Goal: Check status: Check status

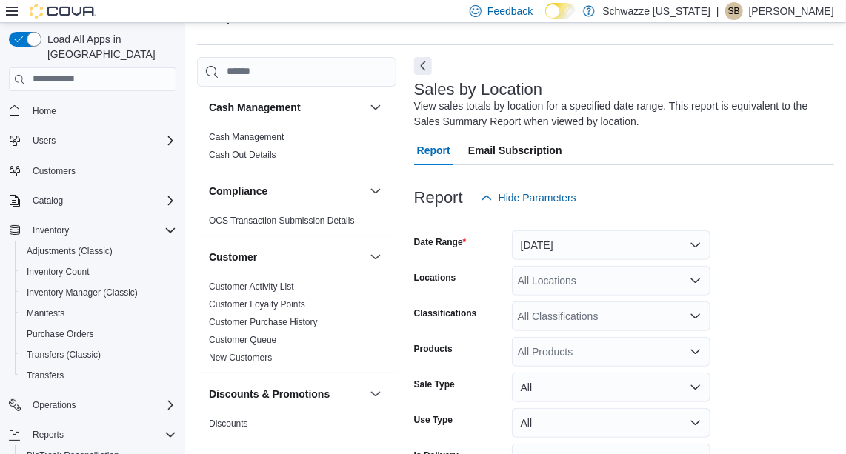
scroll to position [50, 0]
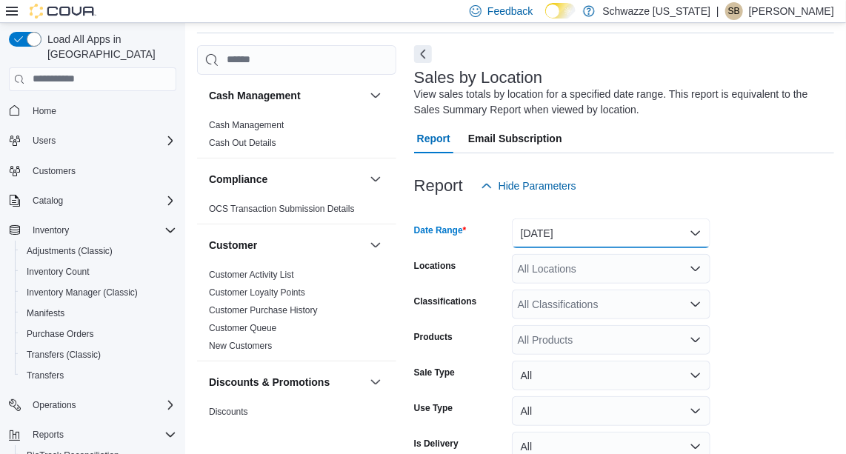
click at [587, 235] on button "[DATE]" at bounding box center [611, 234] width 199 height 30
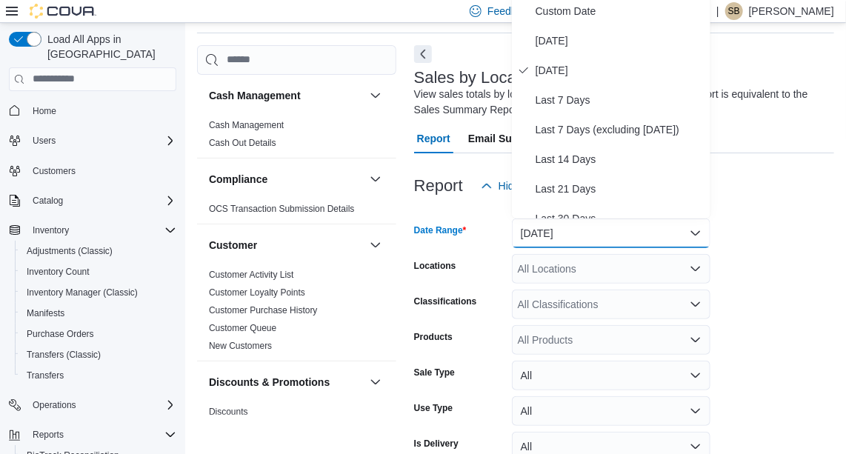
scroll to position [45, 0]
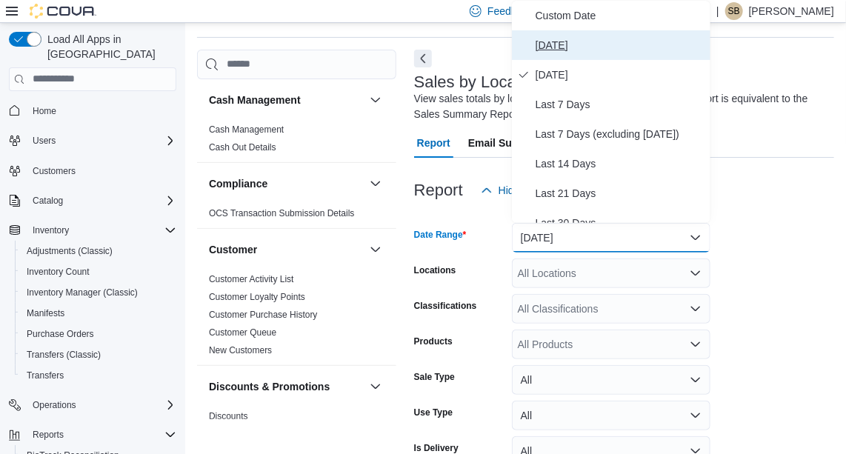
click at [560, 41] on span "[DATE]" at bounding box center [620, 45] width 169 height 18
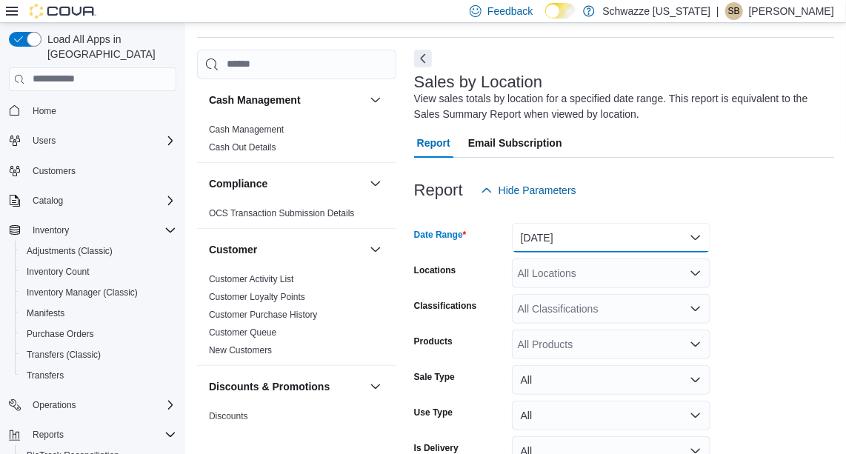
scroll to position [127, 0]
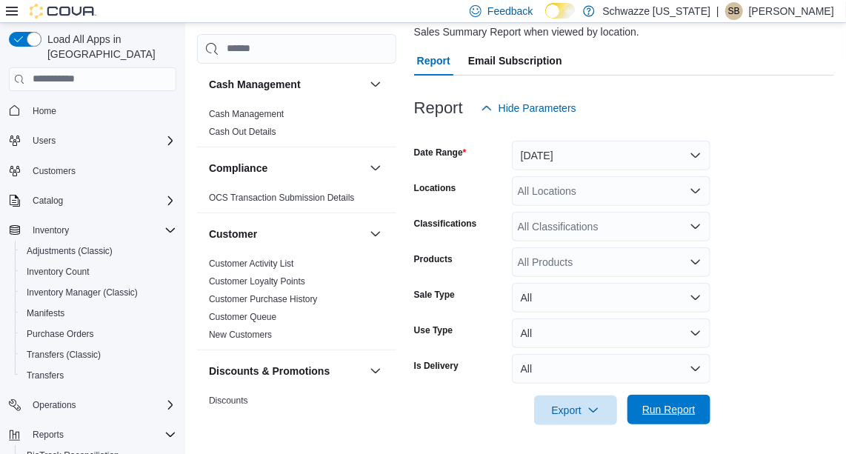
click at [684, 400] on span "Run Report" at bounding box center [668, 410] width 65 height 30
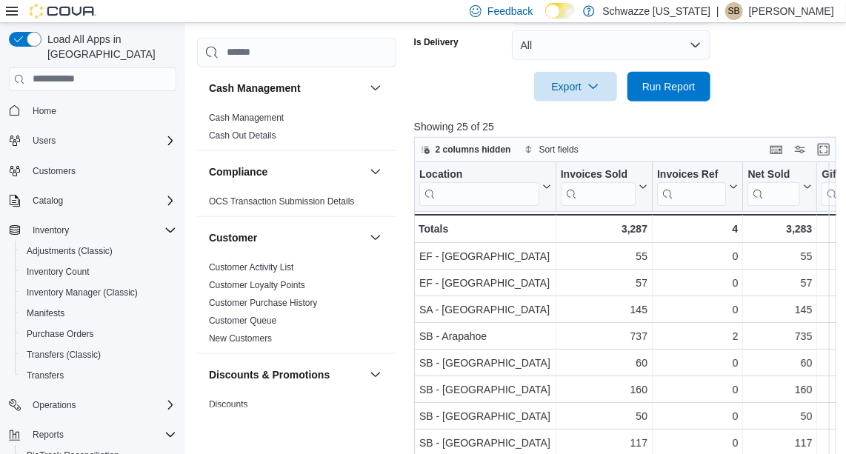
scroll to position [478, 0]
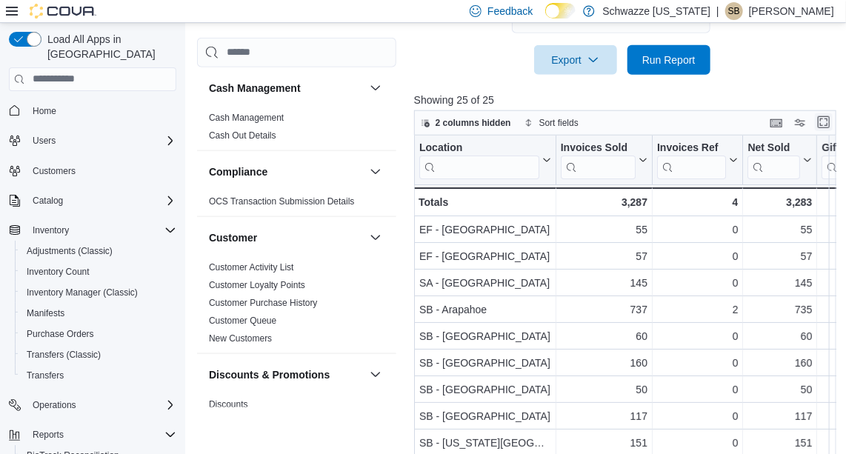
click at [824, 113] on button "Enter fullscreen" at bounding box center [824, 122] width 18 height 18
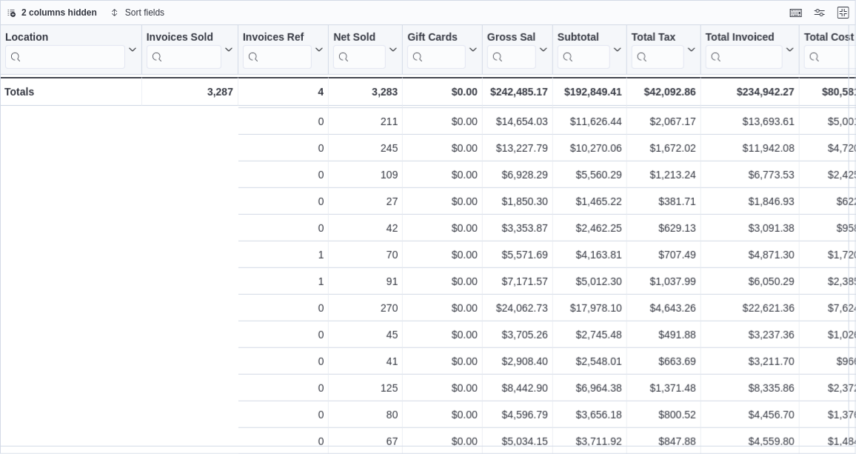
scroll to position [324, 743]
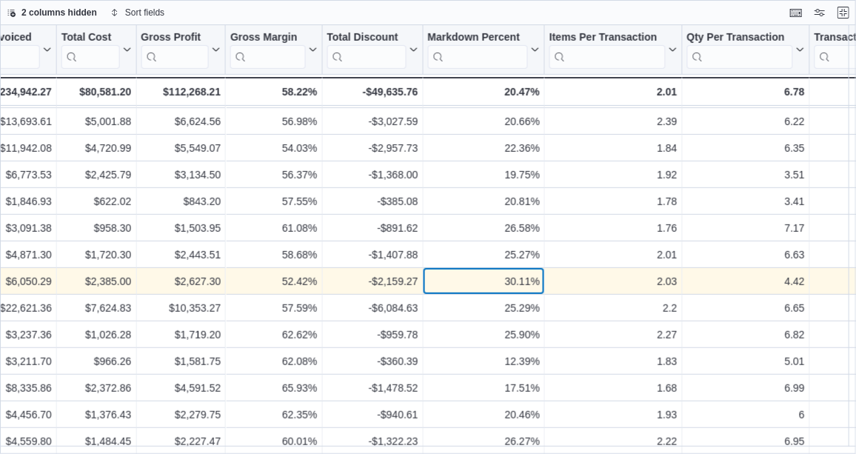
click at [477, 278] on div "30.11%" at bounding box center [484, 282] width 112 height 18
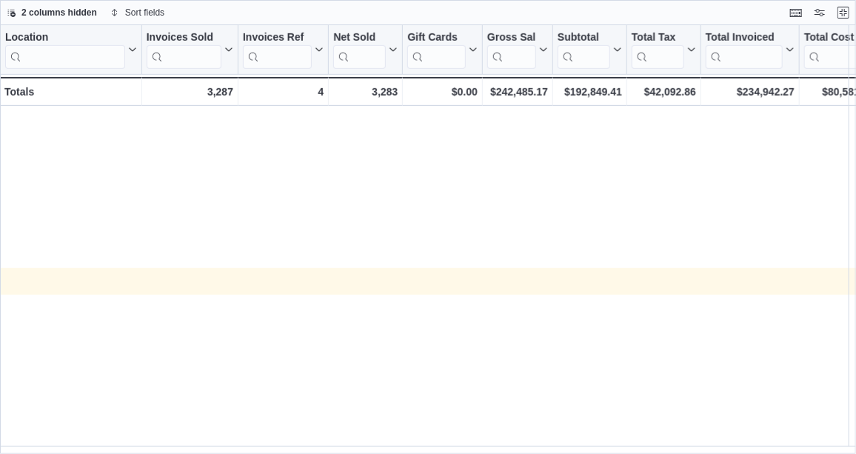
scroll to position [324, 1197]
